Goal: Task Accomplishment & Management: Complete application form

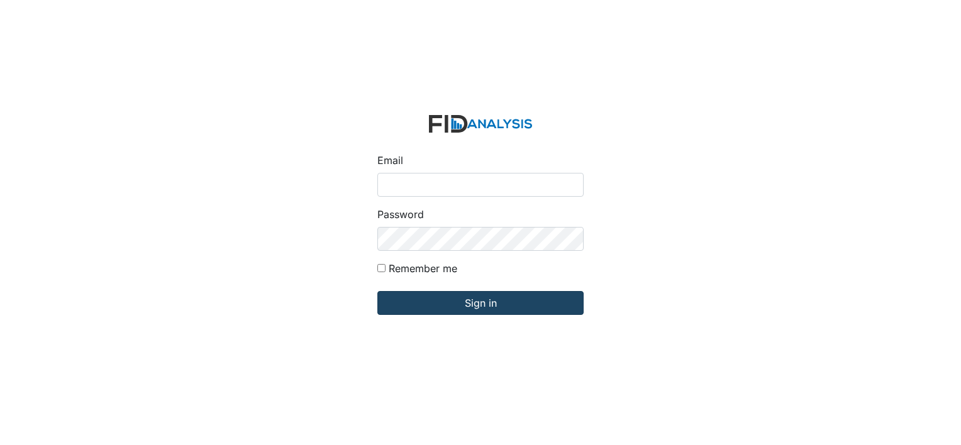
type input "[EMAIL_ADDRESS][DOMAIN_NAME]"
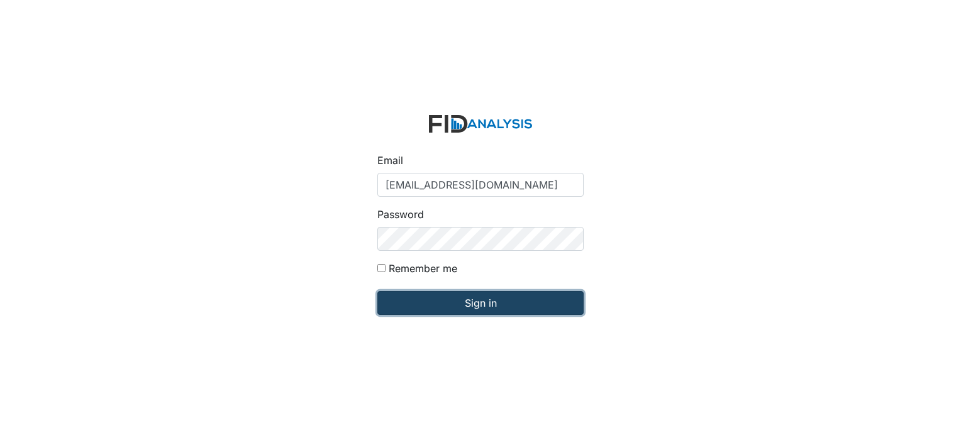
click at [449, 308] on input "Sign in" at bounding box center [480, 303] width 206 height 24
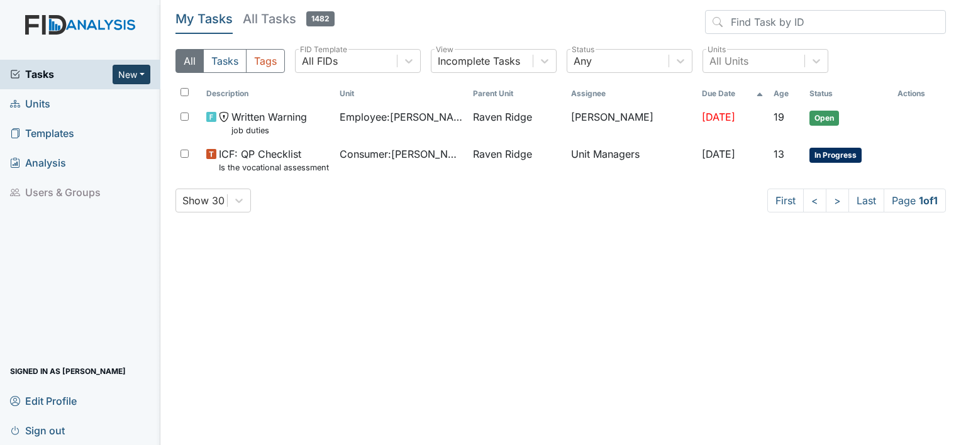
click at [140, 78] on button "New" at bounding box center [132, 75] width 38 height 20
click at [82, 103] on link "Form" at bounding box center [99, 101] width 99 height 20
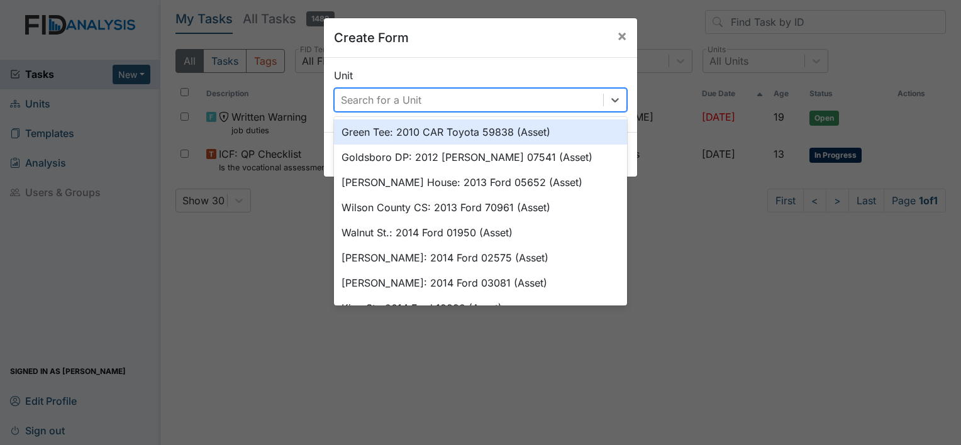
click at [576, 96] on div "Search for a Unit" at bounding box center [469, 100] width 269 height 23
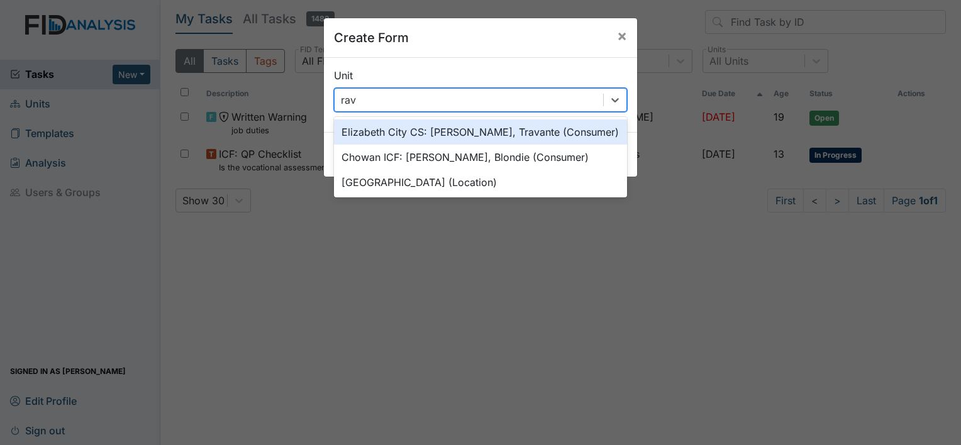
type input "rave"
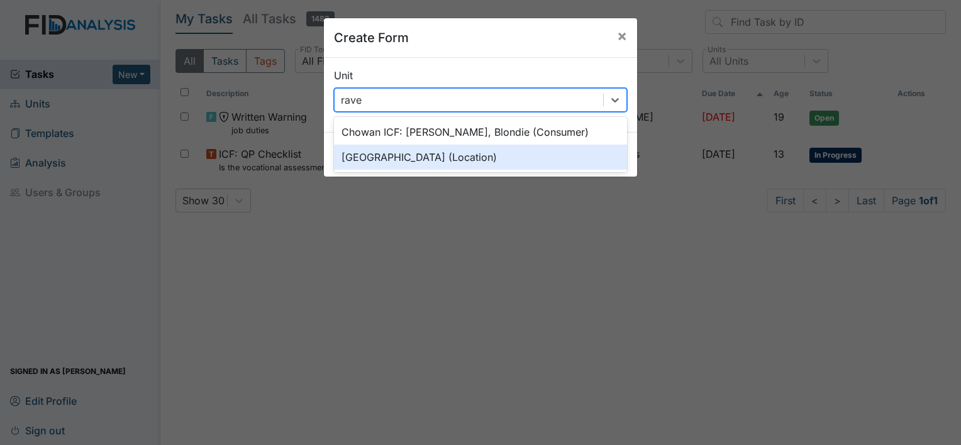
click at [501, 155] on div "[GEOGRAPHIC_DATA] (Location)" at bounding box center [480, 157] width 293 height 25
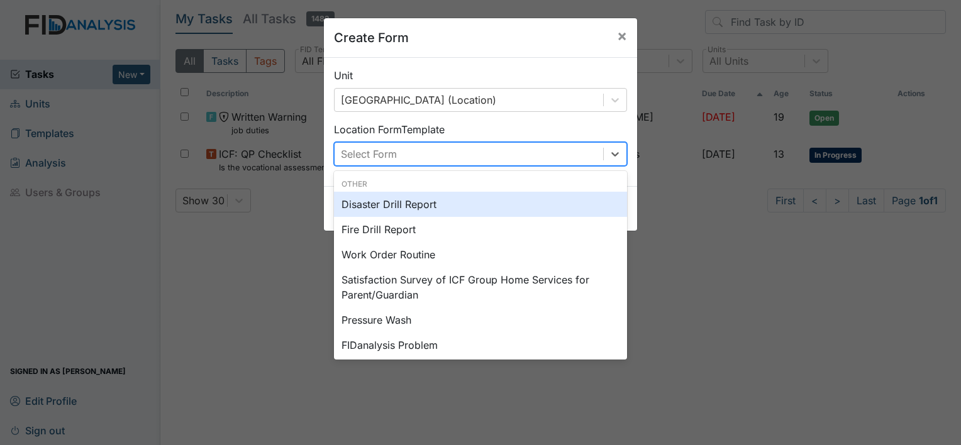
click at [484, 150] on div "Select Form" at bounding box center [469, 154] width 269 height 23
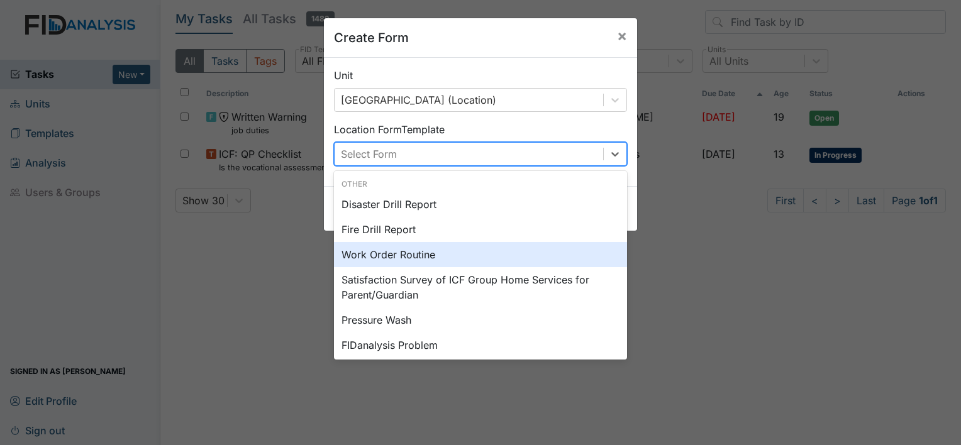
click at [458, 250] on div "Work Order Routine" at bounding box center [480, 254] width 293 height 25
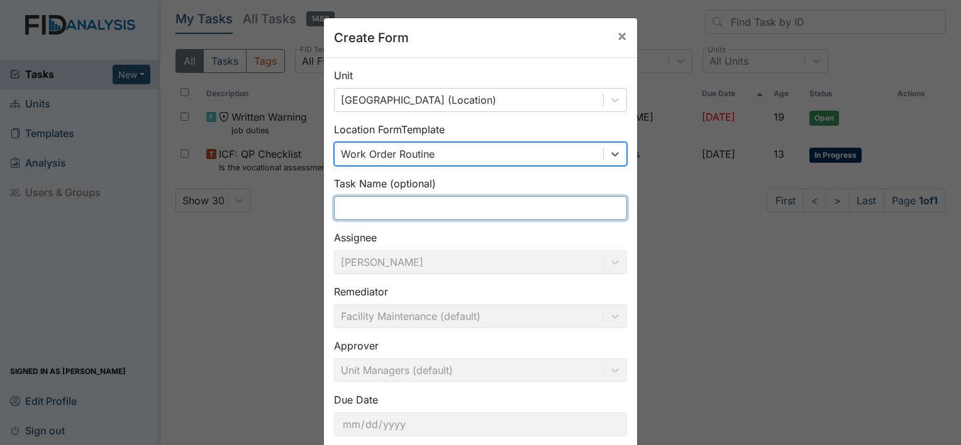
click at [433, 214] on input "text" at bounding box center [480, 208] width 293 height 24
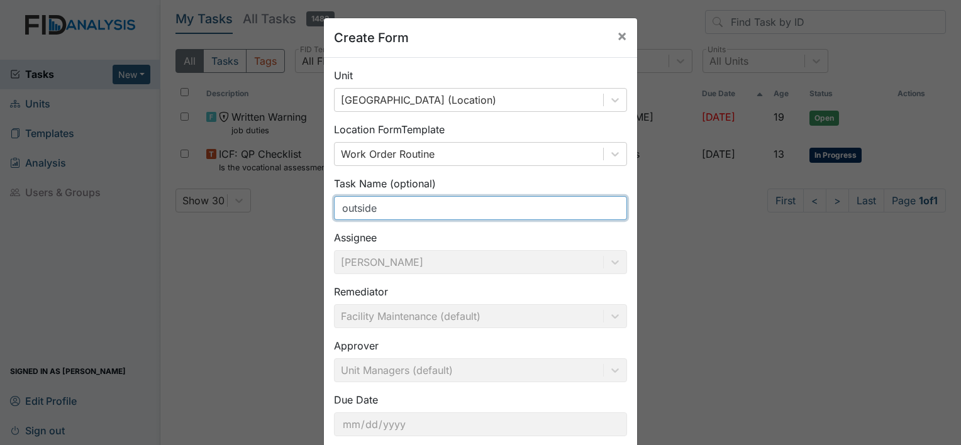
scroll to position [73, 0]
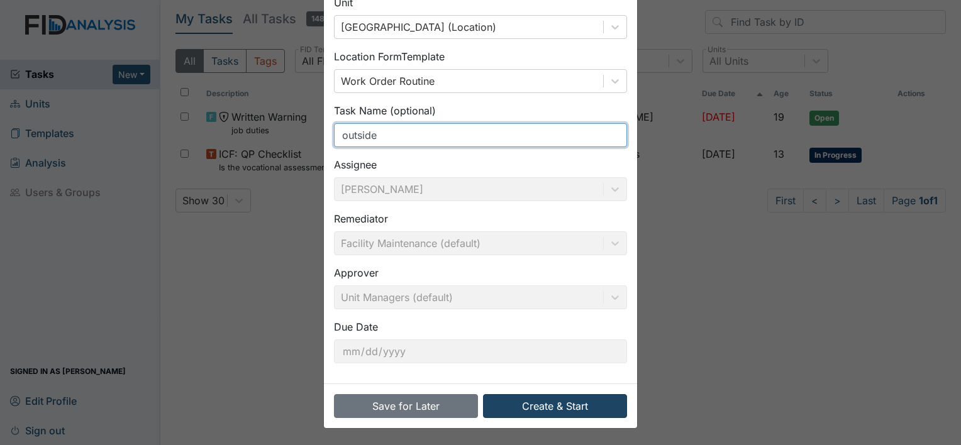
type input "outside"
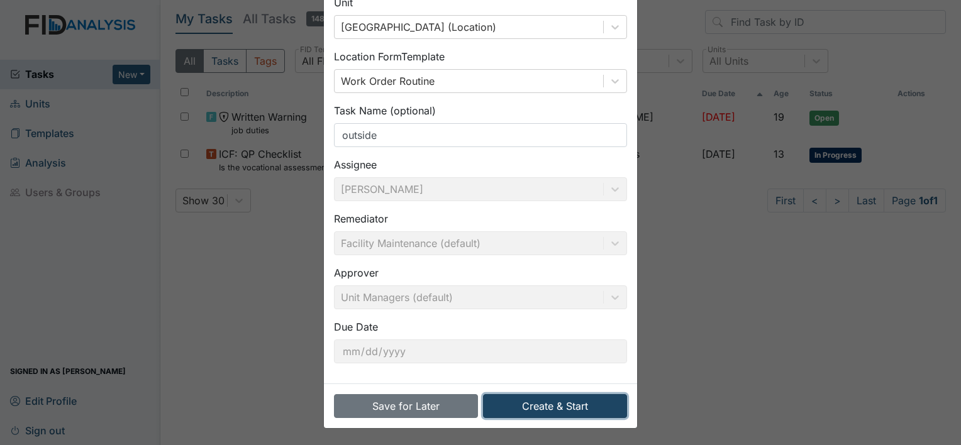
click at [578, 408] on button "Create & Start" at bounding box center [555, 406] width 144 height 24
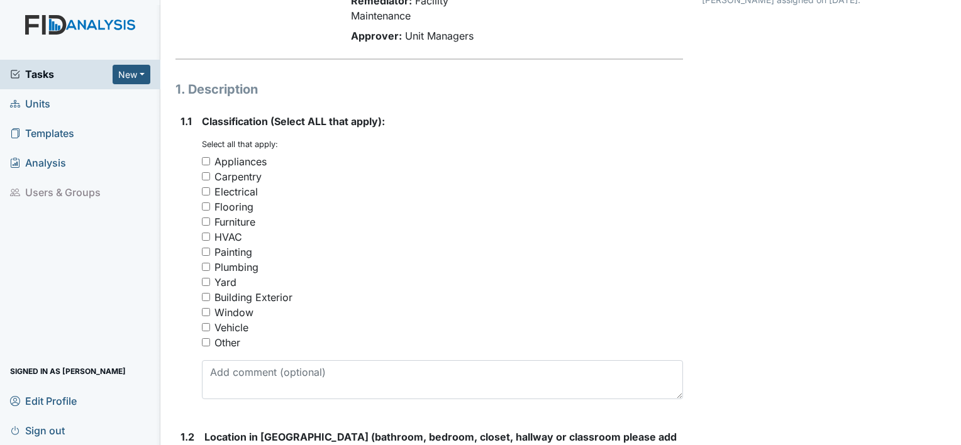
scroll to position [136, 0]
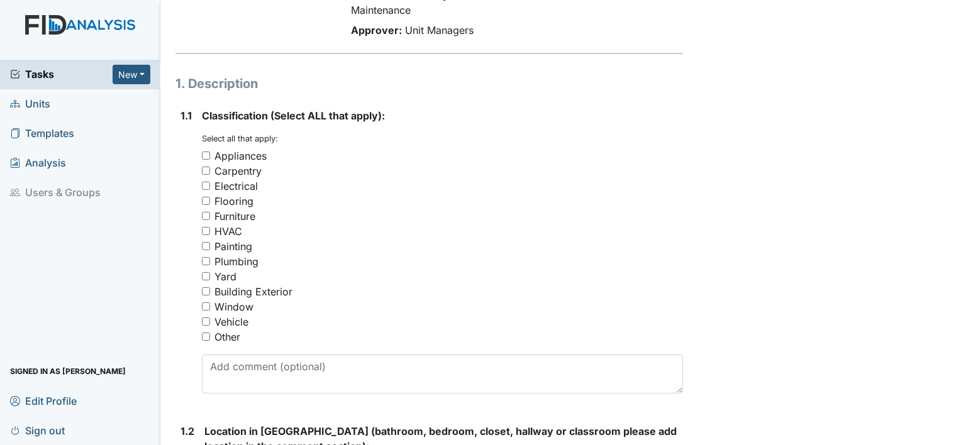
click at [207, 213] on input "Furniture" at bounding box center [206, 216] width 8 height 8
checkbox input "true"
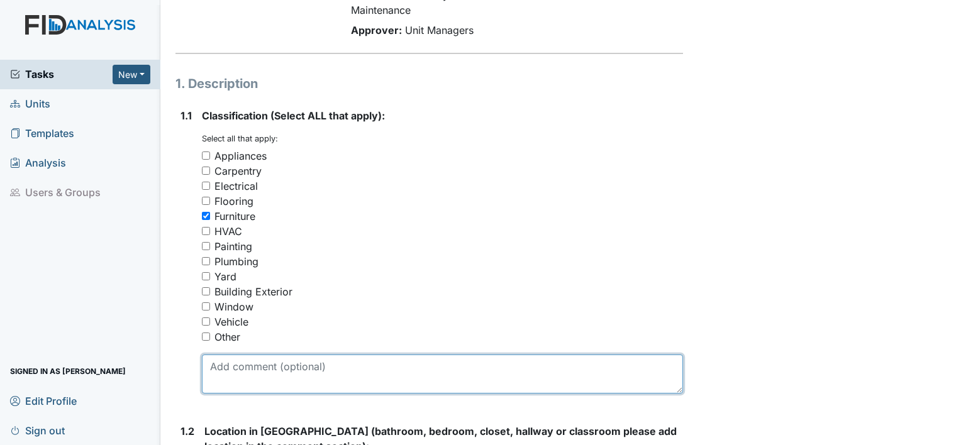
click at [263, 365] on textarea at bounding box center [442, 374] width 481 height 39
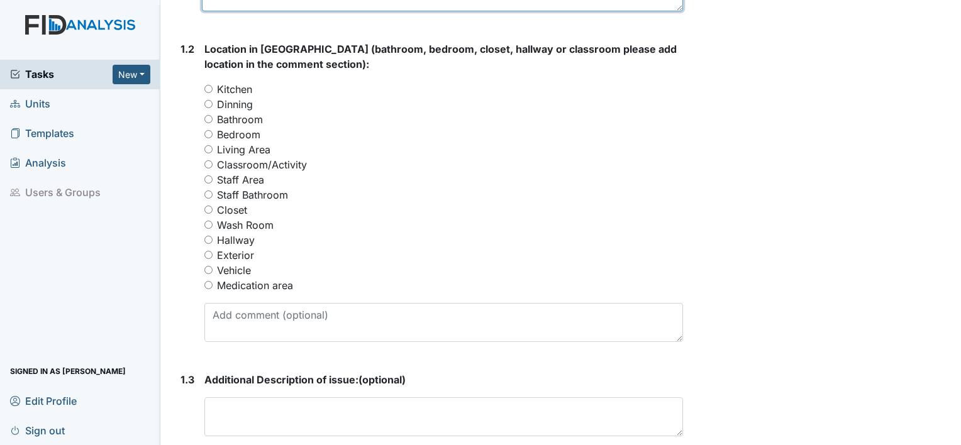
scroll to position [526, 0]
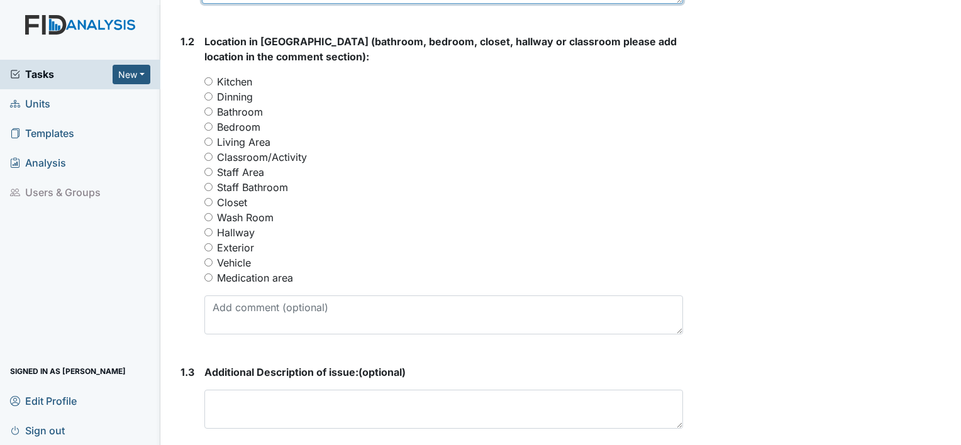
type textarea "Outside rocking chair is broken missing arm rest on (left) side"
click at [208, 245] on input "Exterior" at bounding box center [208, 247] width 8 height 8
radio input "true"
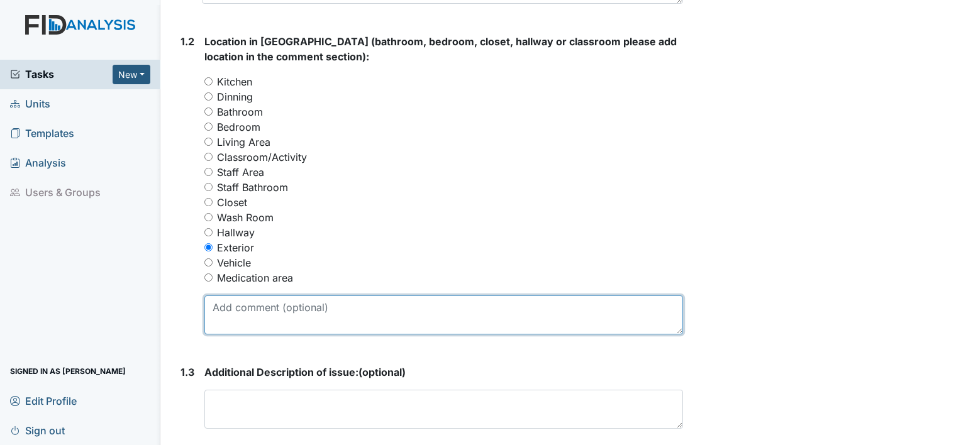
click at [233, 308] on textarea at bounding box center [443, 315] width 479 height 39
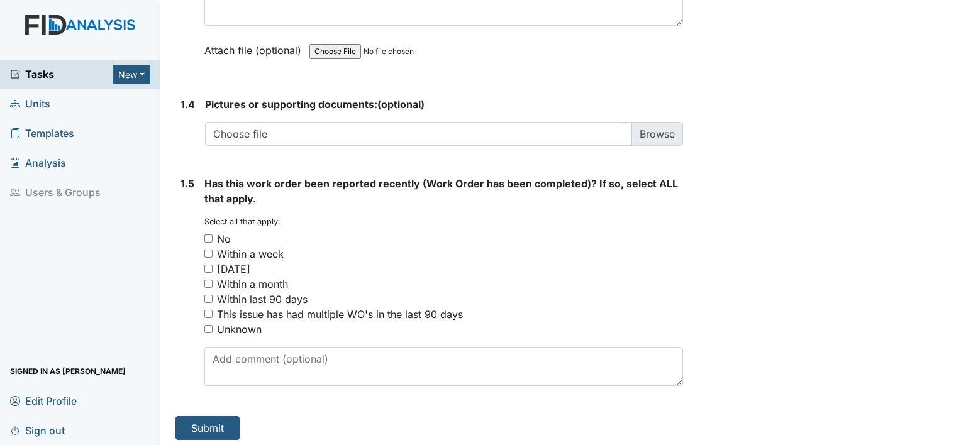
scroll to position [932, 0]
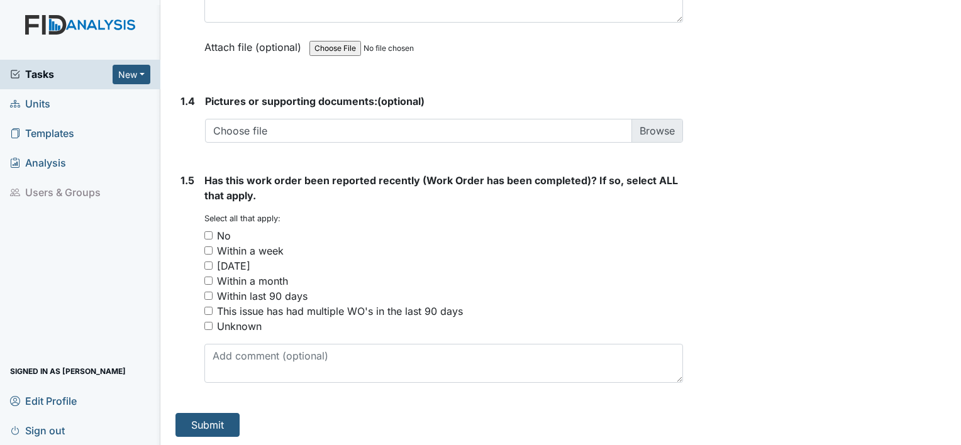
type textarea "outside porch"
click at [207, 234] on input "No" at bounding box center [208, 236] width 8 height 8
checkbox input "true"
click at [200, 420] on button "Submit" at bounding box center [208, 425] width 64 height 24
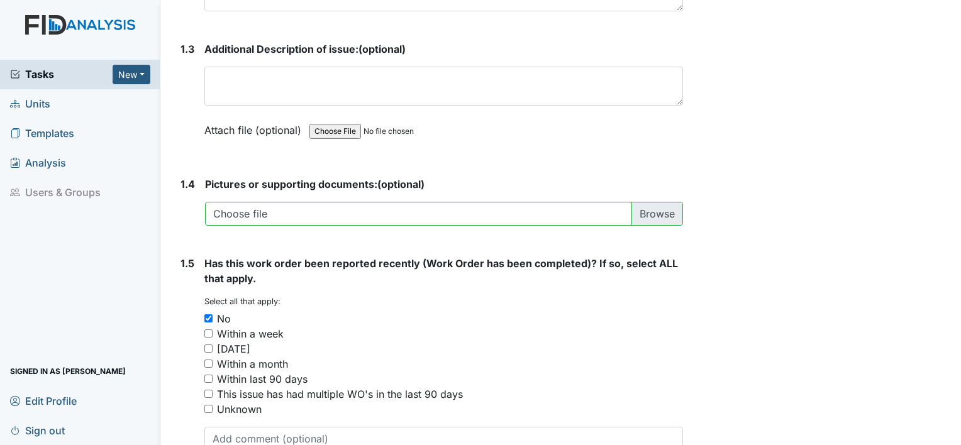
scroll to position [845, 0]
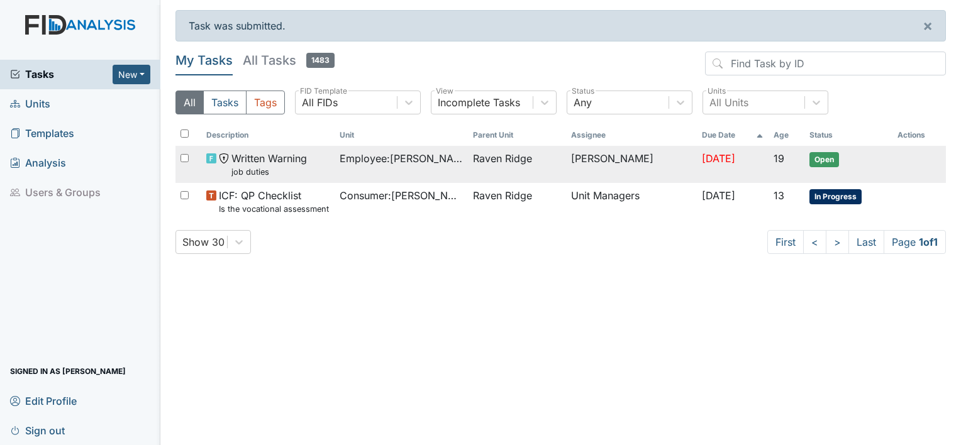
click at [187, 159] on input "checkbox" at bounding box center [185, 158] width 8 height 8
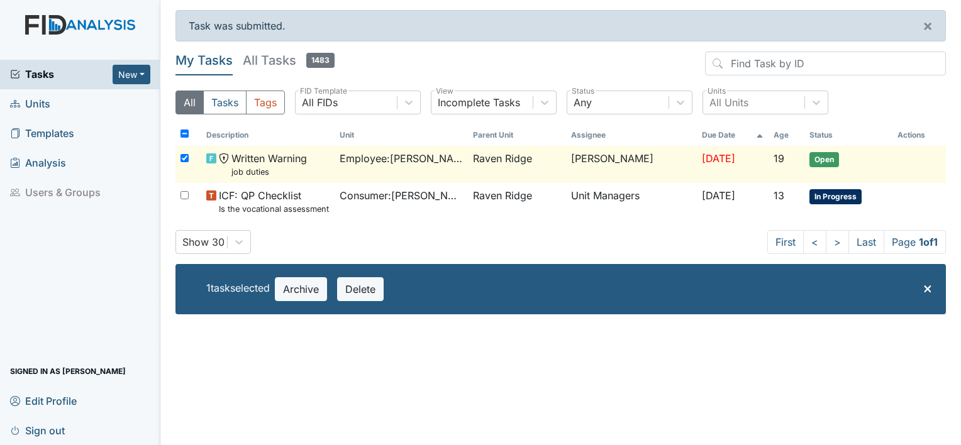
click at [188, 156] on input "checkbox" at bounding box center [185, 158] width 8 height 8
checkbox input "false"
